Goal: Information Seeking & Learning: Learn about a topic

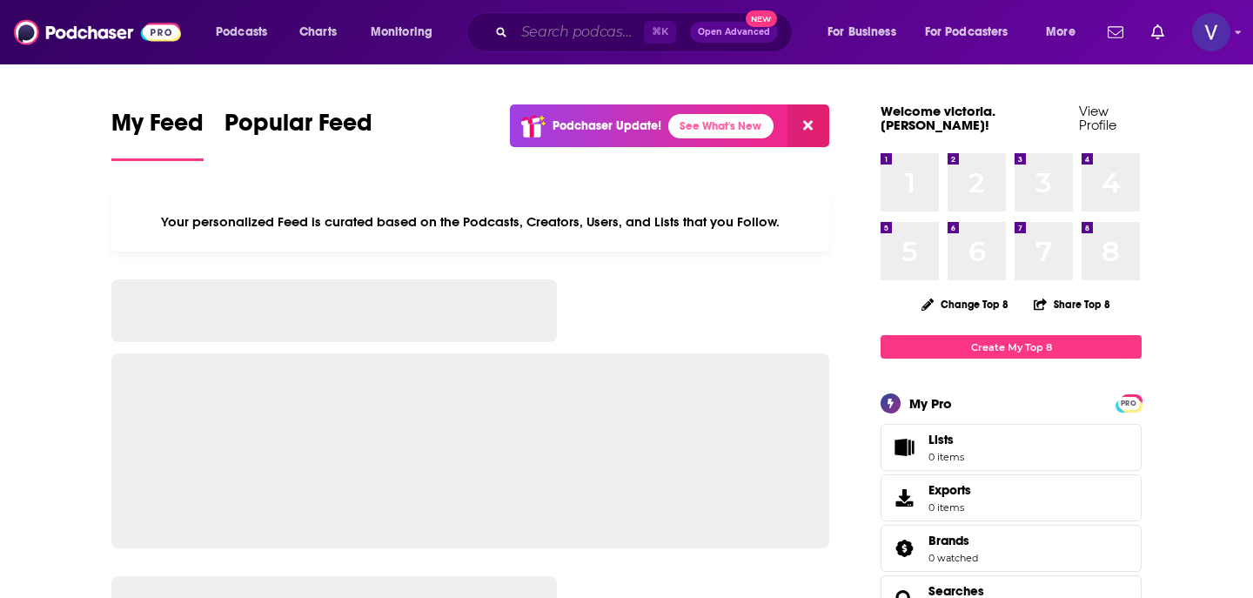
click at [518, 40] on input "Search podcasts, credits, & more..." at bounding box center [579, 32] width 130 height 28
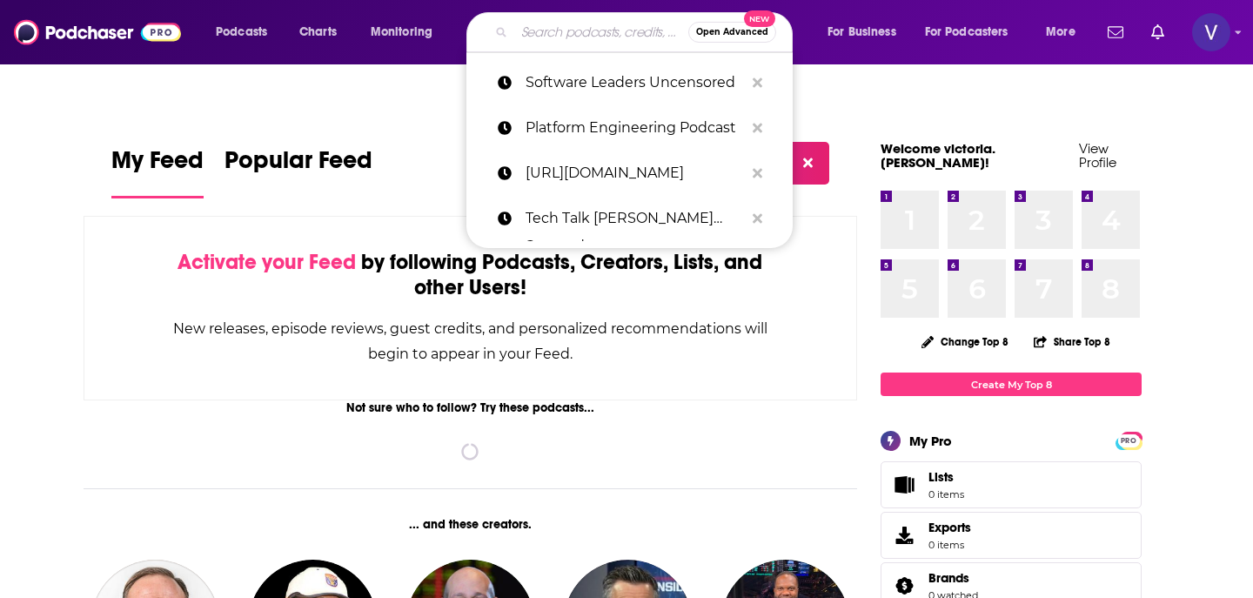
paste input "The AI Report"
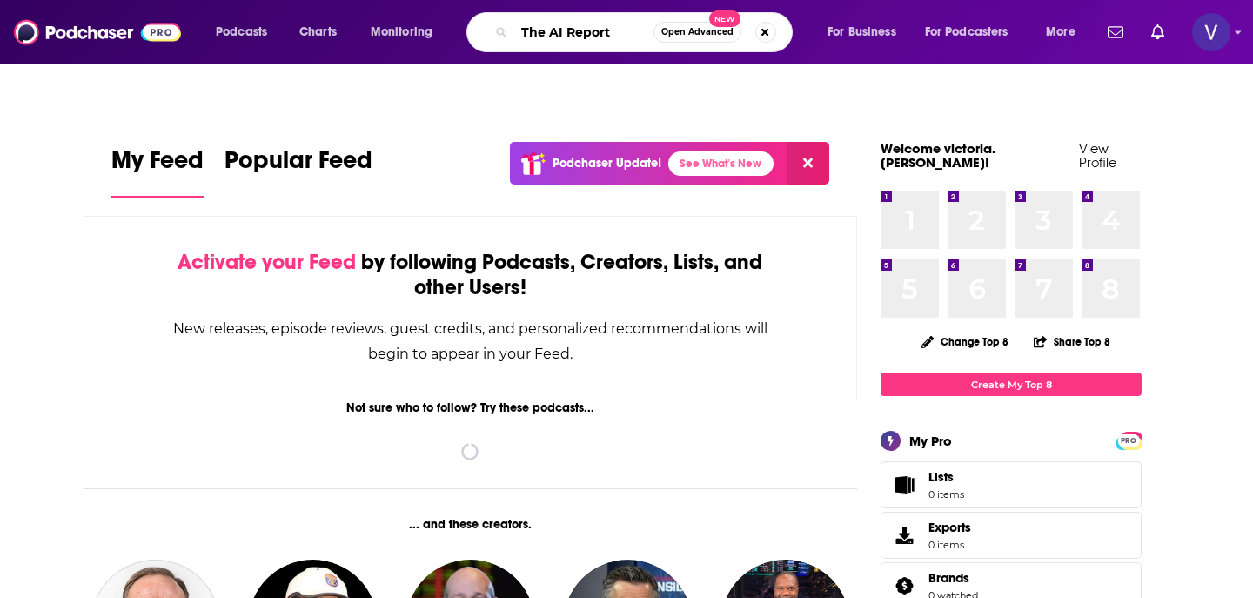
type input "The AI Report"
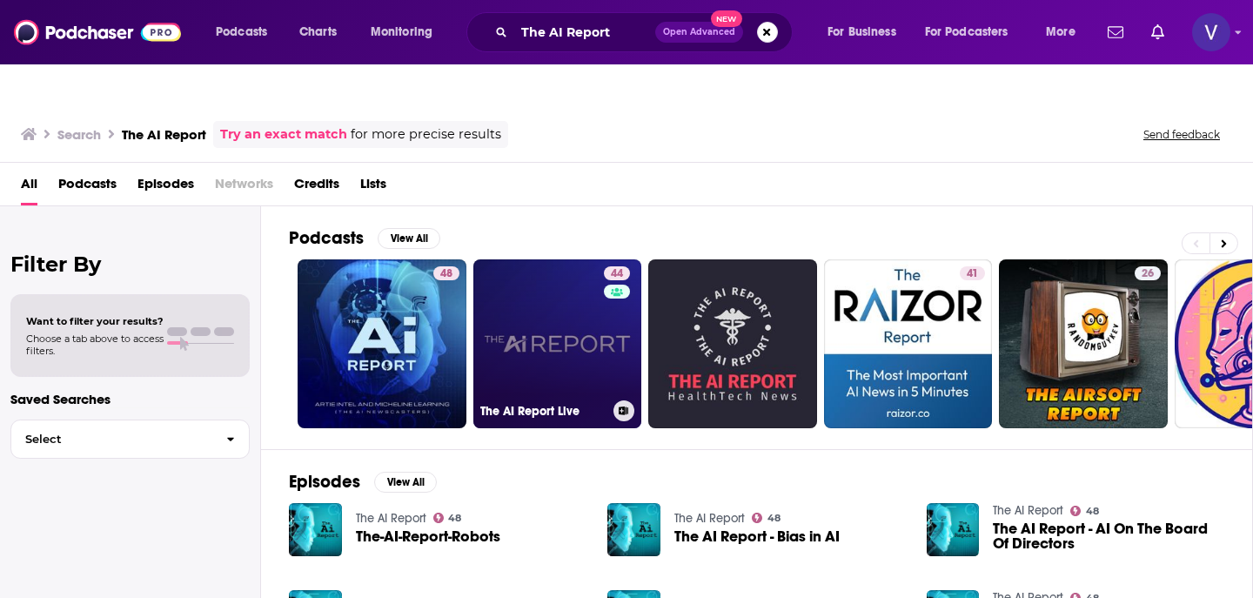
click at [507, 298] on link "44 The AI Report Live" at bounding box center [557, 343] width 169 height 169
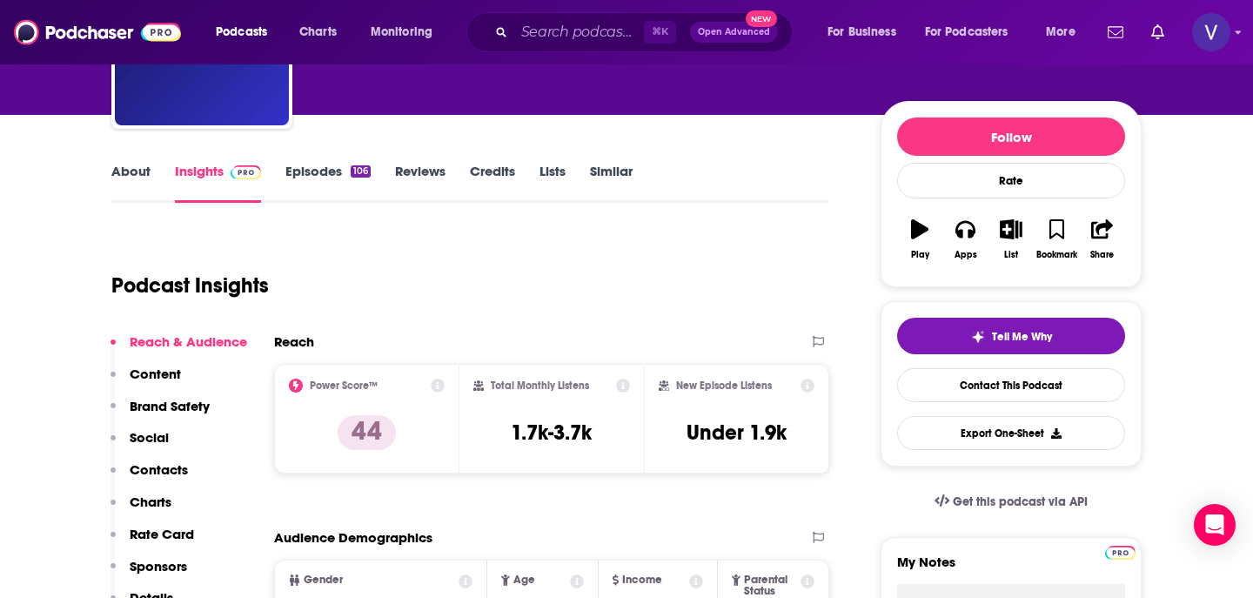
scroll to position [197, 0]
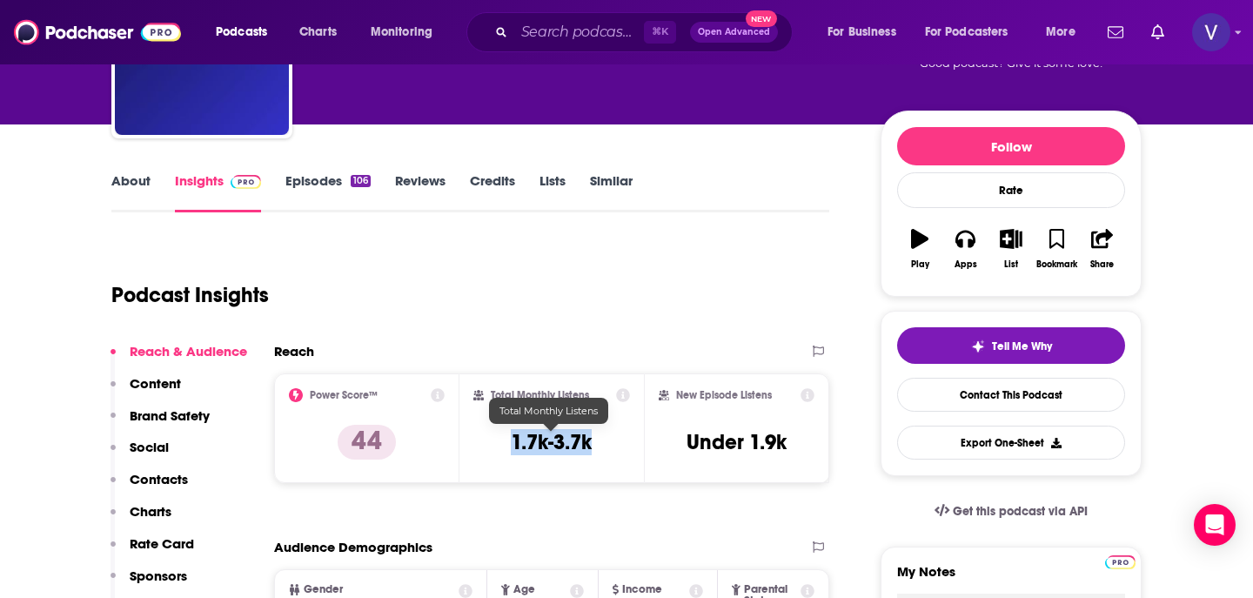
drag, startPoint x: 603, startPoint y: 409, endPoint x: 512, endPoint y: 402, distance: 90.8
click at [512, 403] on div "Total Monthly Listens 1.7k-3.7k" at bounding box center [551, 428] width 157 height 80
copy h3 "1.7k-3.7k"
